Goal: Find specific page/section: Find specific page/section

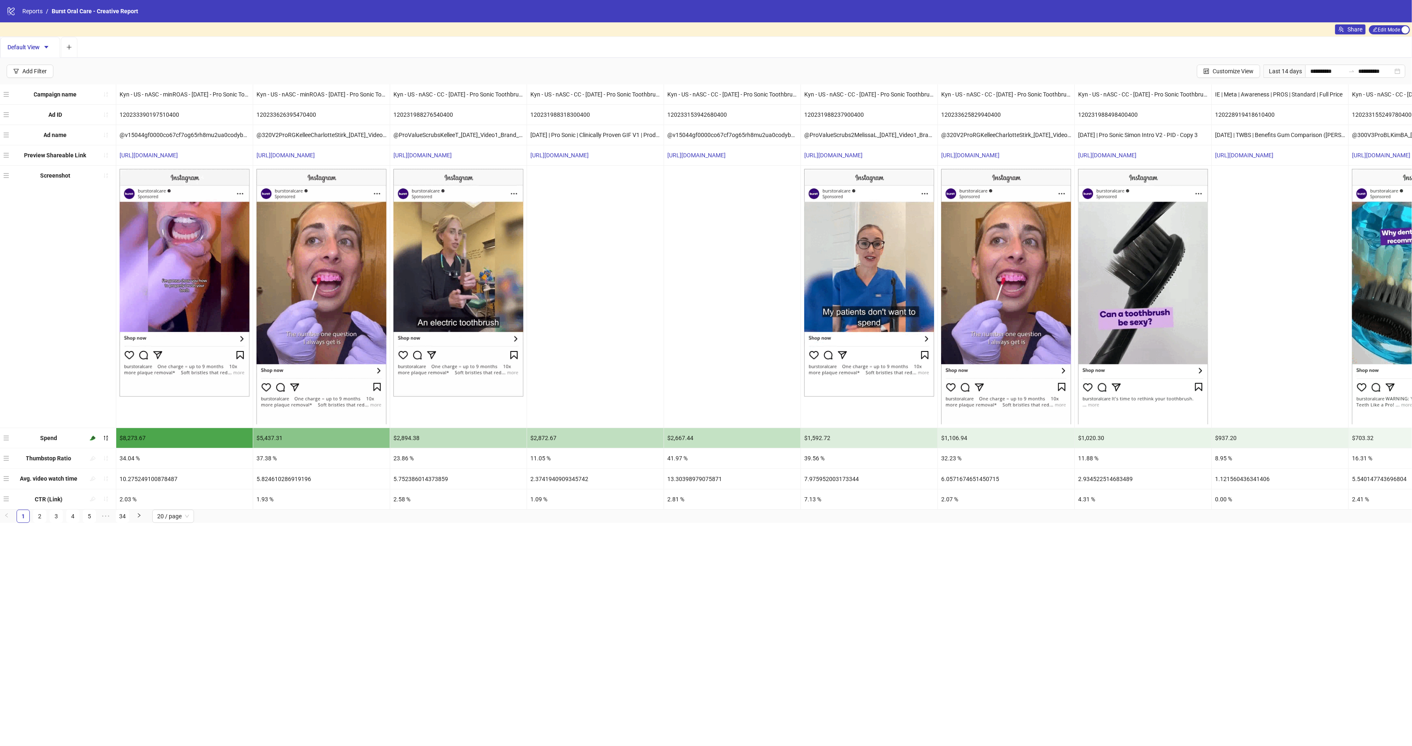
click at [19, 9] on nav "Reports / Burst Oral Care - Creative Report" at bounding box center [77, 11] width 122 height 9
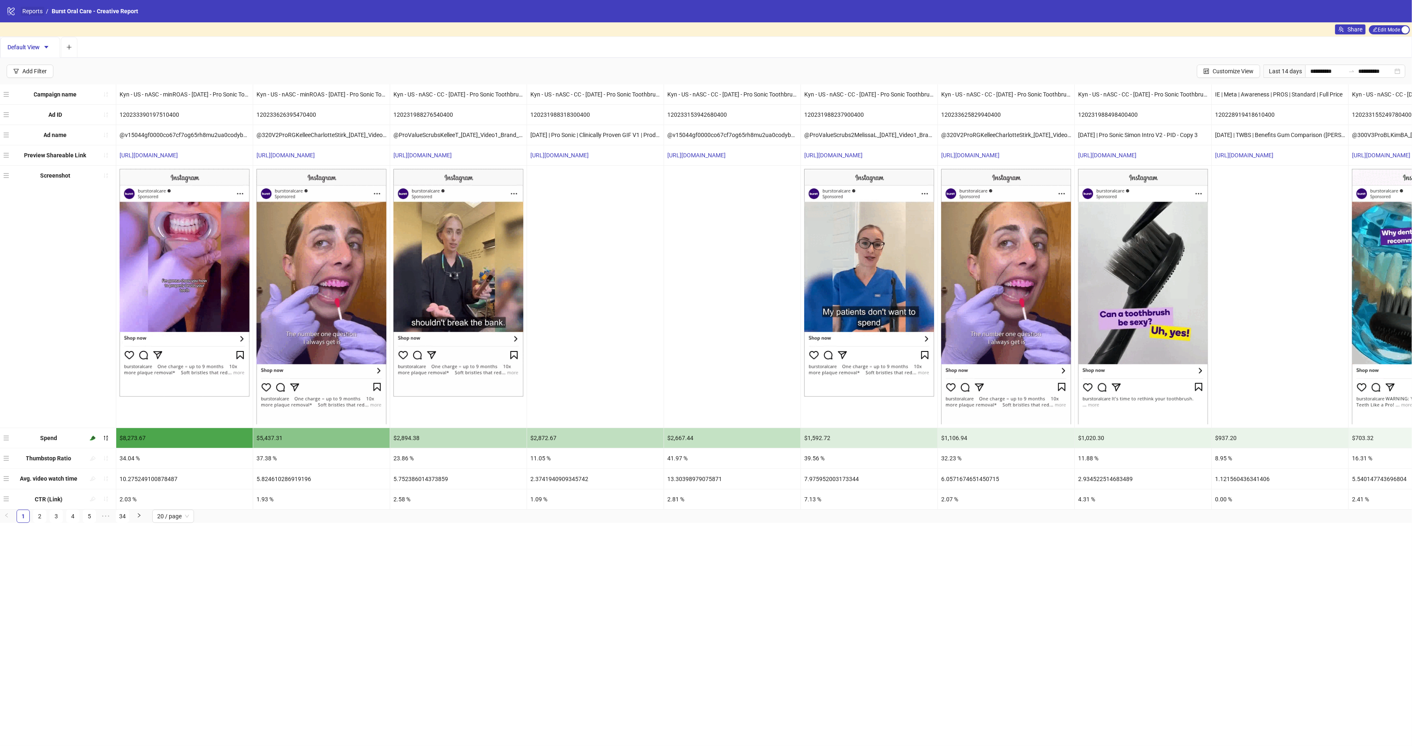
click at [32, 9] on link "Reports" at bounding box center [33, 11] width 24 height 9
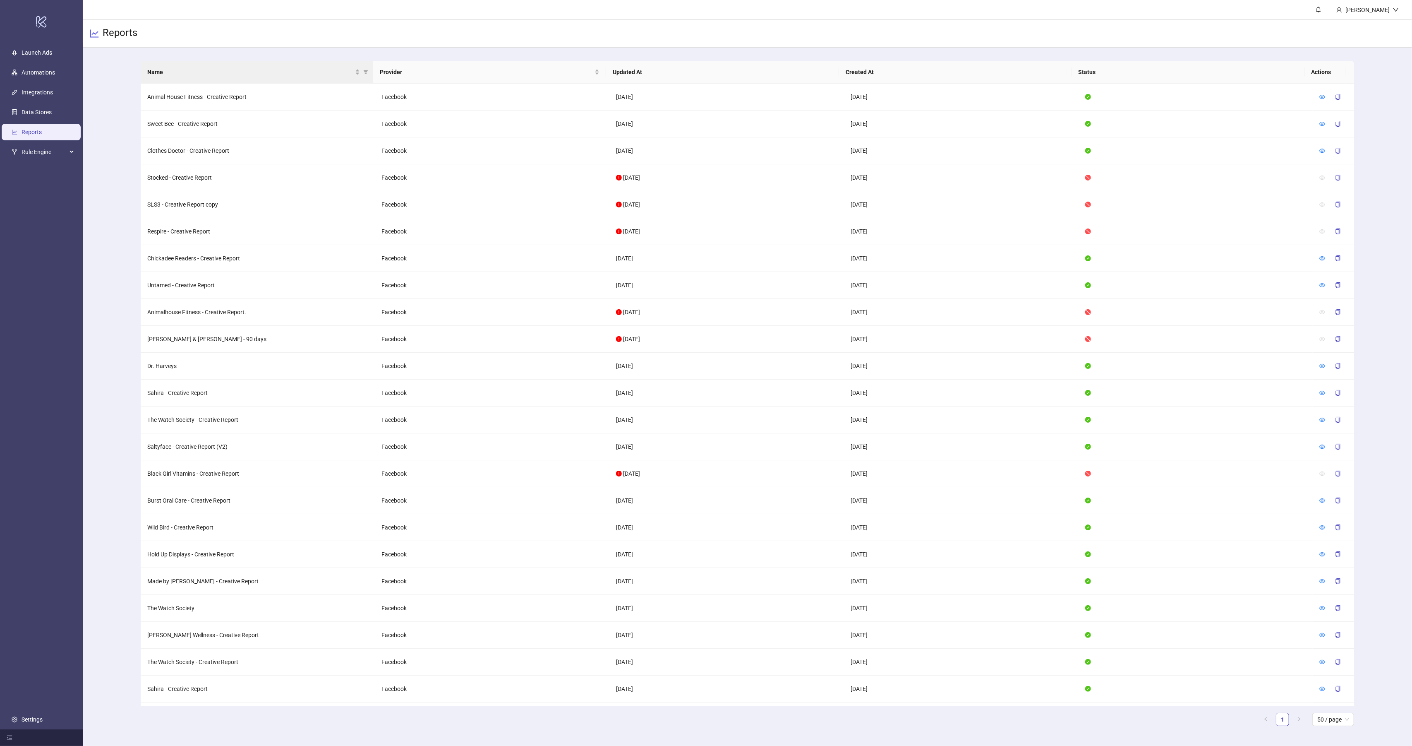
click at [187, 66] on th "Name" at bounding box center [257, 72] width 233 height 23
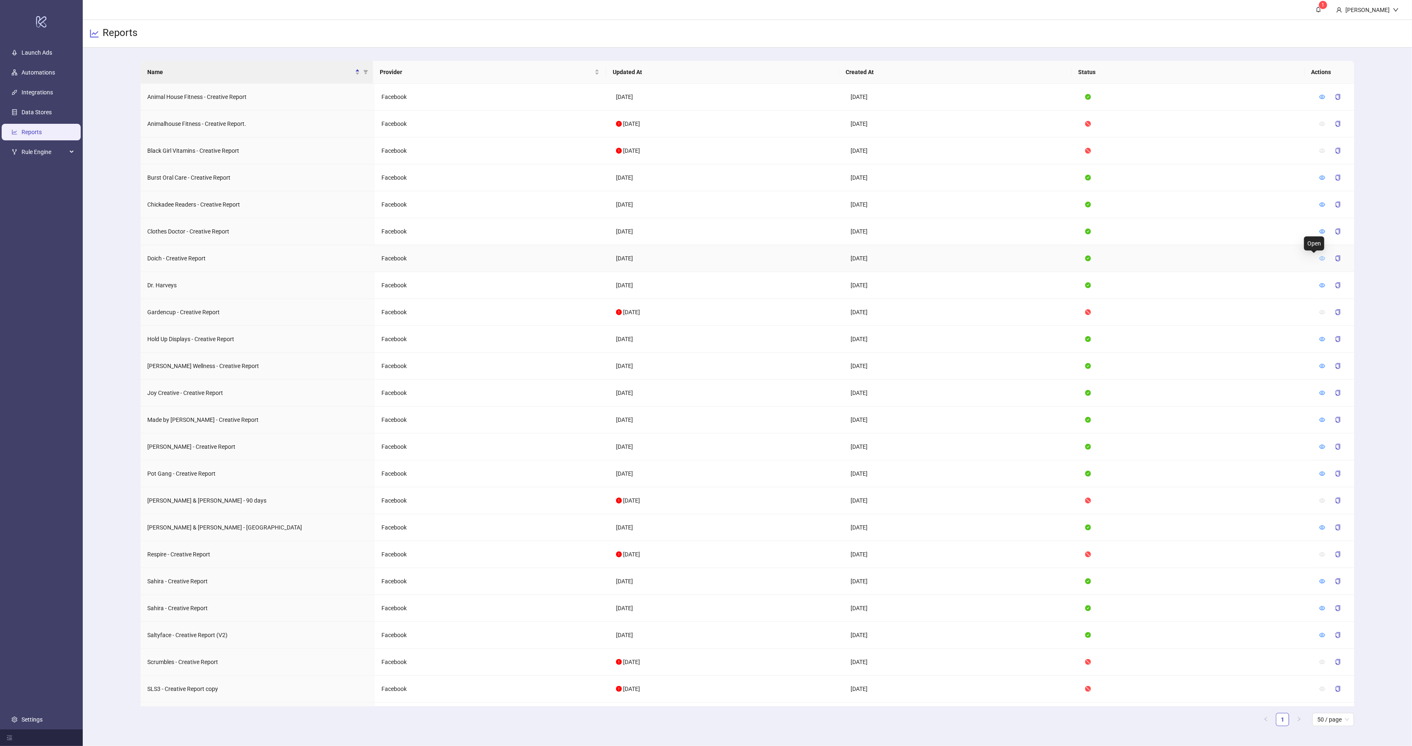
click at [1320, 258] on icon "eye" at bounding box center [1323, 258] width 6 height 6
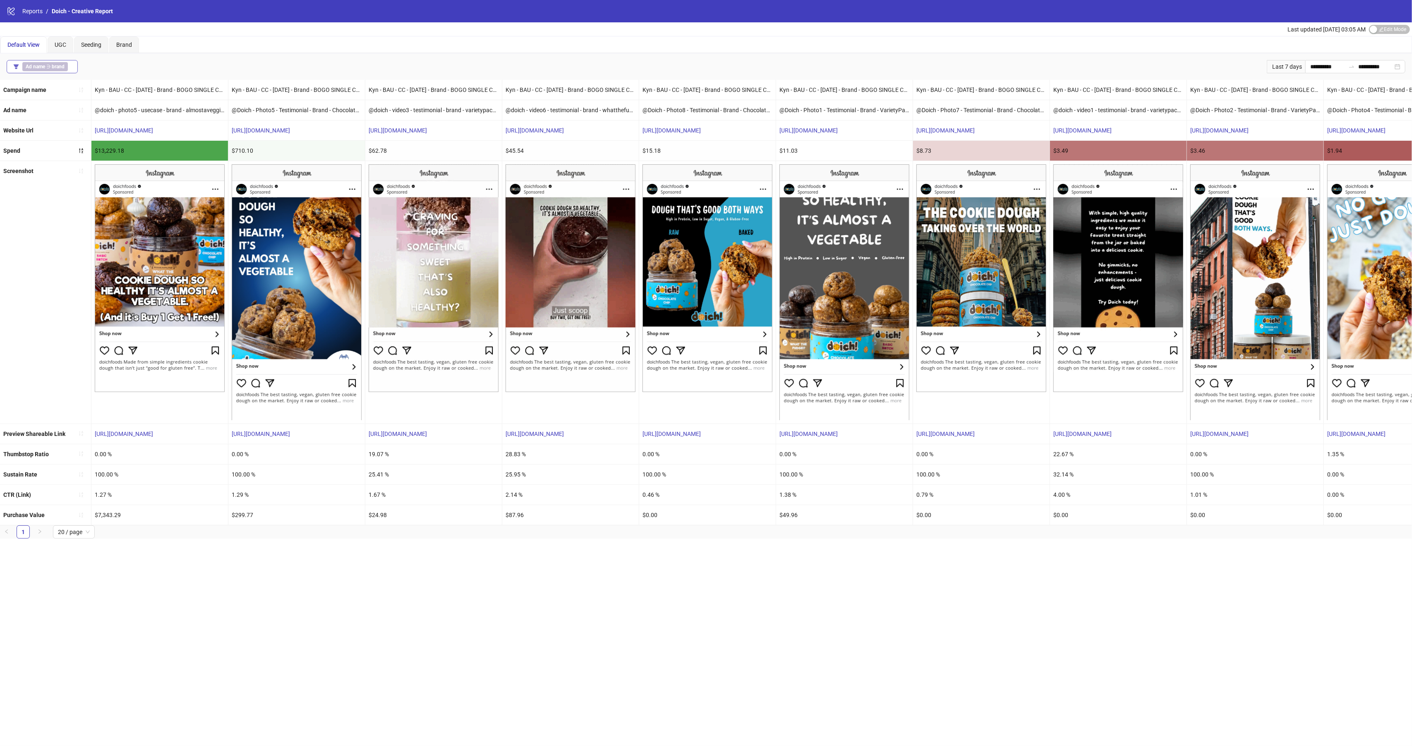
click at [67, 65] on span "Ad name ∋ brand" at bounding box center [45, 66] width 46 height 9
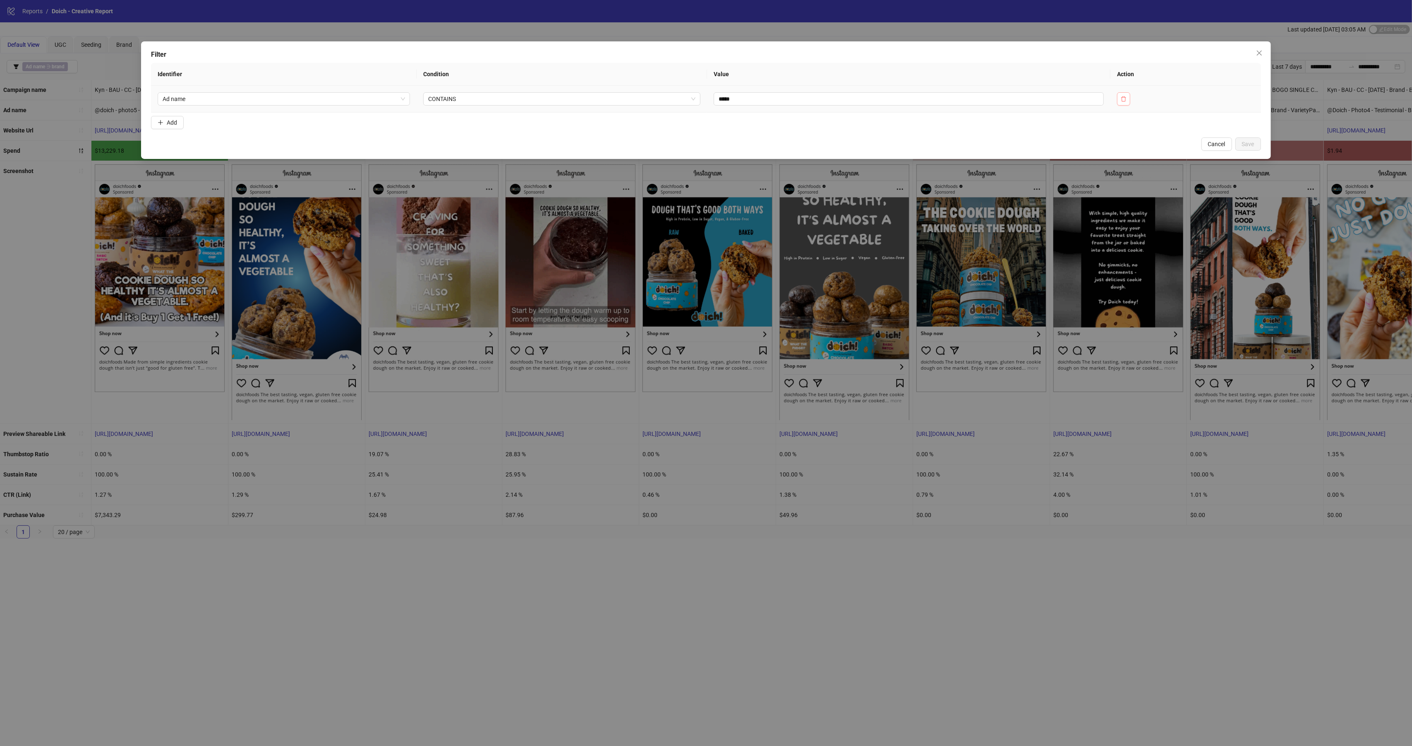
click at [1127, 96] on icon "delete" at bounding box center [1124, 99] width 6 height 6
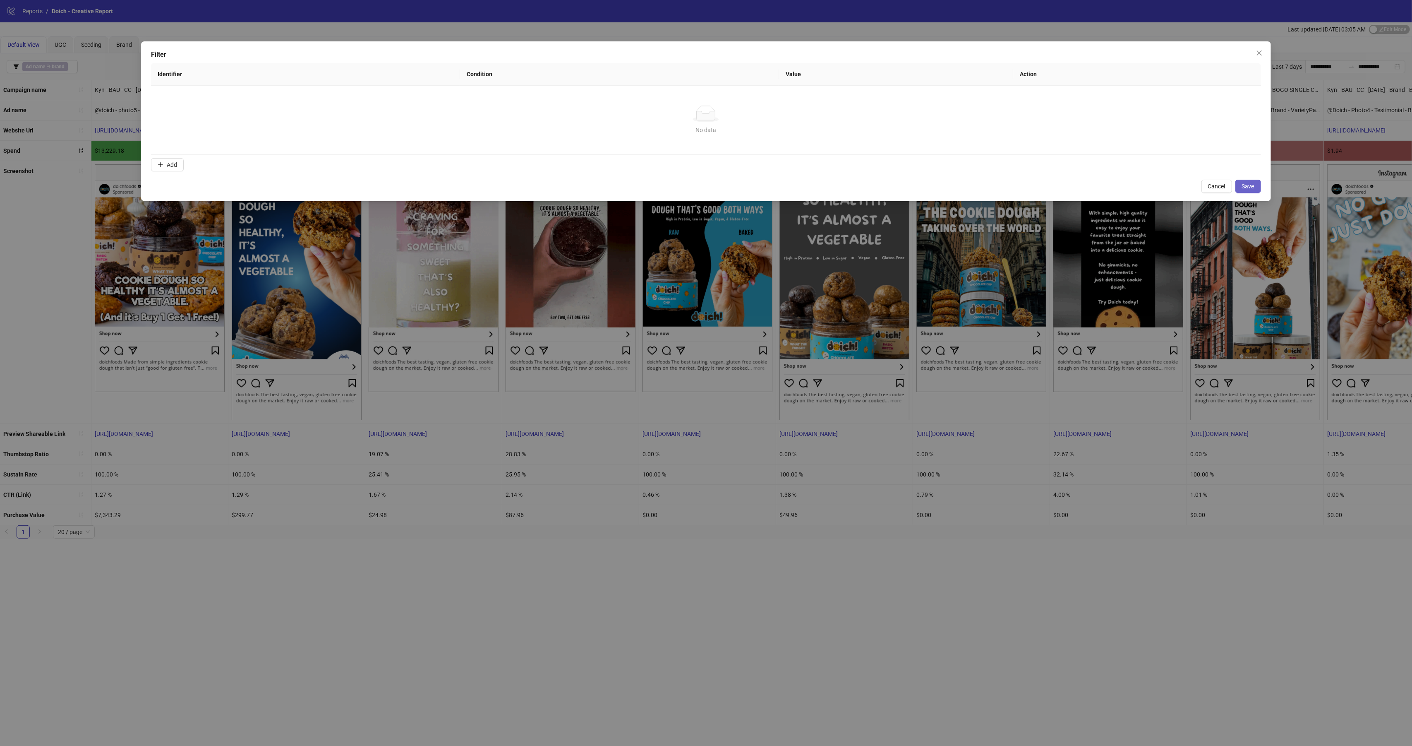
click at [1250, 186] on span "Save" at bounding box center [1248, 186] width 12 height 7
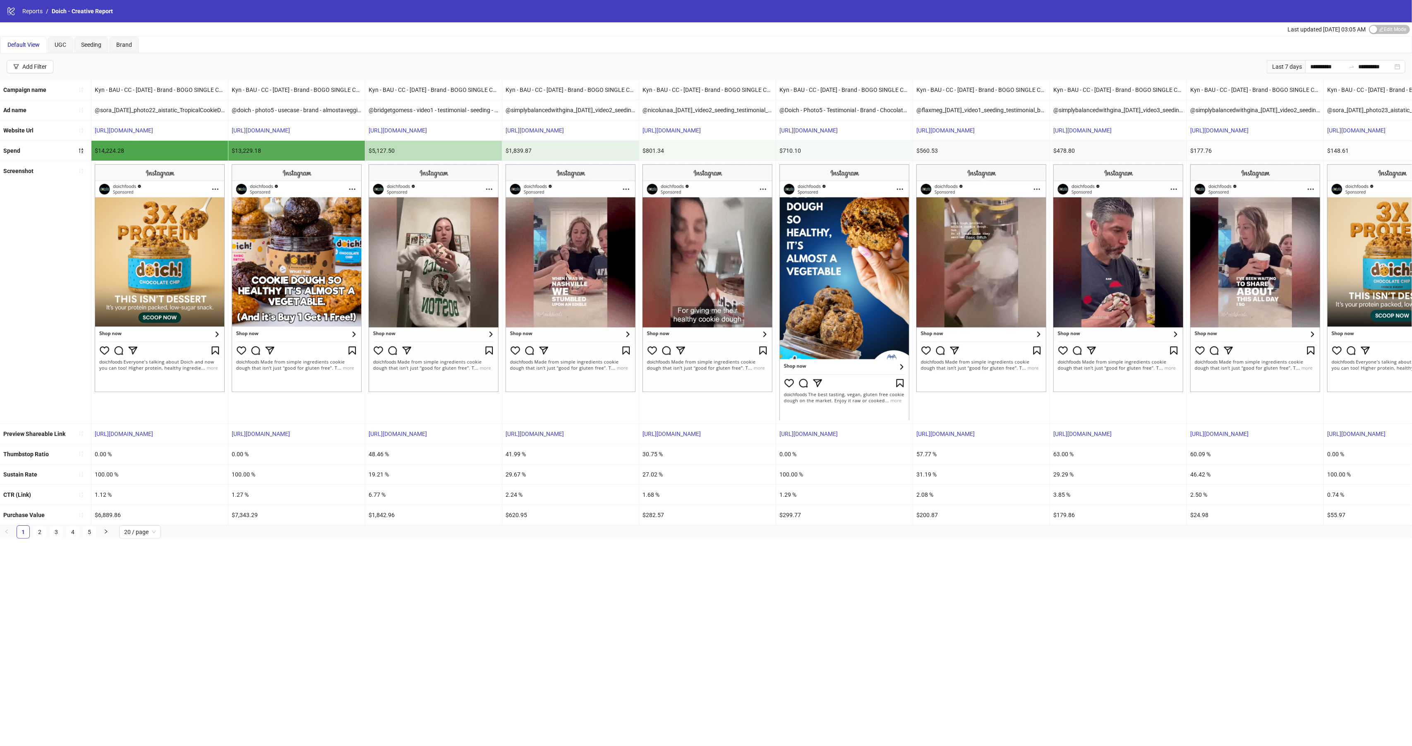
click at [377, 550] on div "**********" at bounding box center [706, 373] width 1412 height 746
